Goal: Transaction & Acquisition: Purchase product/service

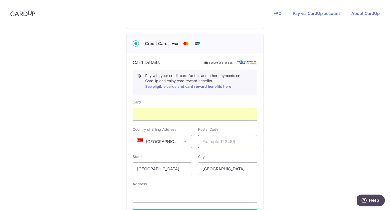
scroll to position [257, 0]
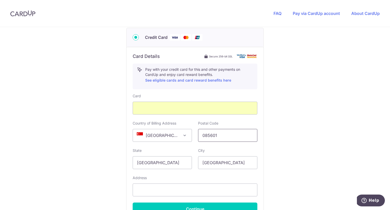
type input "085601"
click at [299, 155] on div "You are paying THE MOVEMENT STUDIO PTE. LTD. THE MOVEMENT STUDIO PTE. LTD. uses…" at bounding box center [195, 20] width 390 height 501
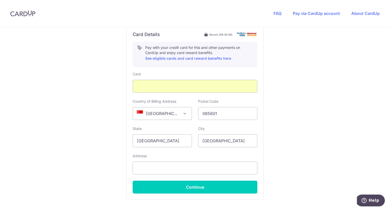
scroll to position [279, 0]
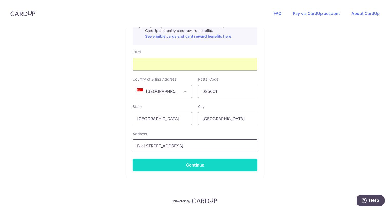
type input "Blk [STREET_ADDRESS]"
click at [231, 164] on button "Continue" at bounding box center [195, 164] width 125 height 13
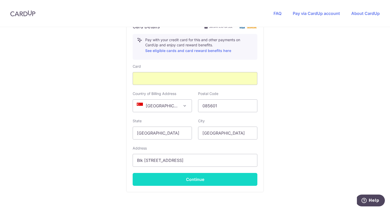
scroll to position [76, 0]
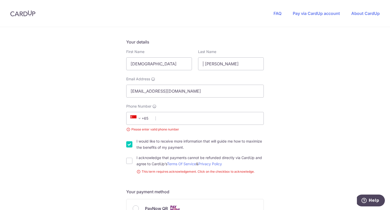
click at [135, 160] on div "I acknowledge that payments cannot be refunded directly via CardUp and agree to…" at bounding box center [195, 160] width 138 height 12
click at [130, 161] on input "I acknowledge that payments cannot be refunded directly via CardUp and agree to…" at bounding box center [129, 160] width 6 height 6
checkbox input "true"
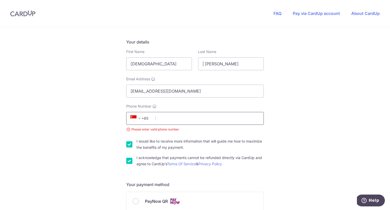
click at [187, 120] on input "Phone Number" at bounding box center [195, 118] width 138 height 13
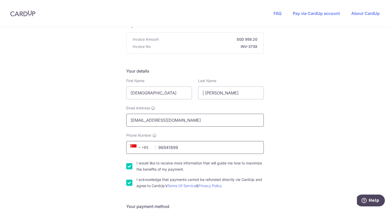
scroll to position [46, 0]
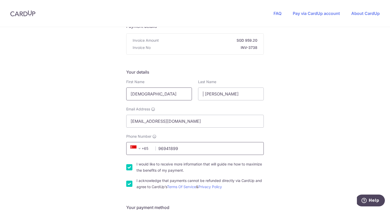
type input "96941899"
drag, startPoint x: 163, startPoint y: 97, endPoint x: 116, endPoint y: 92, distance: 46.9
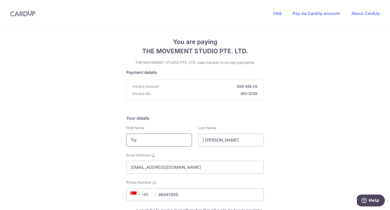
scroll to position [0, 0]
type input "Tia"
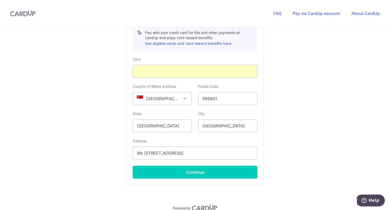
scroll to position [295, 0]
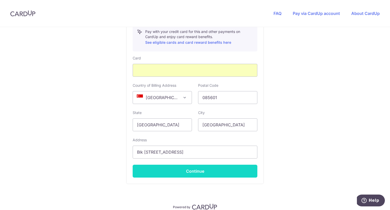
type input "[PERSON_NAME]"
click at [230, 172] on button "Continue" at bounding box center [195, 170] width 125 height 13
type input "**** 6450"
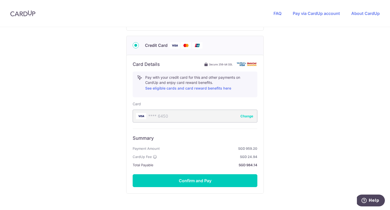
scroll to position [256, 0]
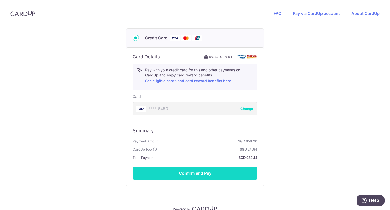
click at [206, 172] on button "Confirm and Pay" at bounding box center [195, 172] width 125 height 13
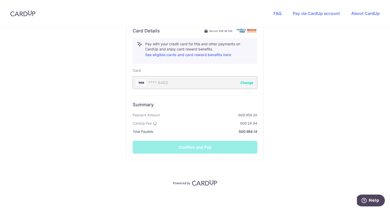
scroll to position [283, 0]
